Goal: Task Accomplishment & Management: Manage account settings

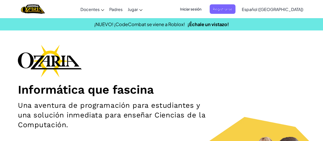
click at [199, 11] on span "Iniciar sesión" at bounding box center [191, 8] width 28 height 9
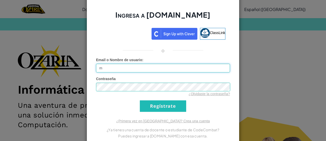
type input "[EMAIL_ADDRESS][DOMAIN_NAME]"
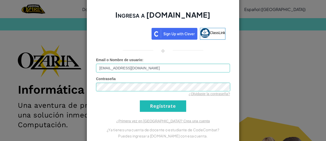
click at [102, 90] on div "Contraseña ¿Olvidaste la contraseña?" at bounding box center [163, 86] width 134 height 20
click at [164, 108] on input "Regístrate" at bounding box center [163, 105] width 46 height 11
